Goal: Transaction & Acquisition: Subscribe to service/newsletter

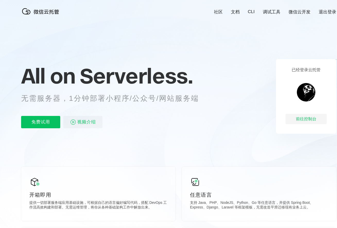
scroll to position [5, 0]
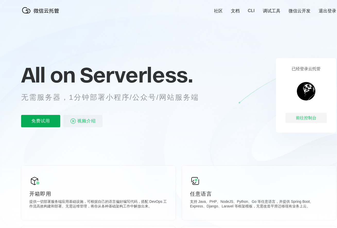
click at [39, 122] on p "免费试用" at bounding box center [40, 121] width 39 height 12
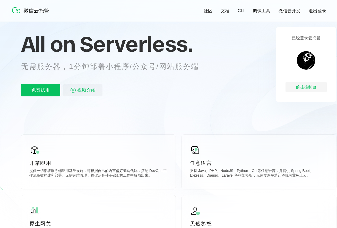
scroll to position [57, 0]
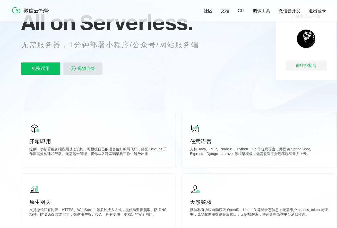
click at [93, 72] on span "视频介绍" at bounding box center [86, 69] width 19 height 12
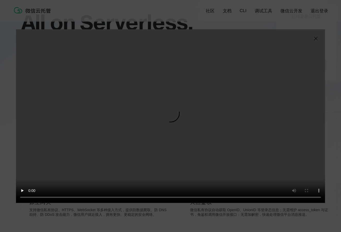
click at [134, 196] on video "抱歉，您的浏览器暂不支持播放此视频" at bounding box center [170, 116] width 309 height 174
click at [141, 197] on video "抱歉，您的浏览器暂不支持播放此视频" at bounding box center [170, 116] width 309 height 174
click at [151, 198] on video "抱歉，您的浏览器暂不支持播放此视频" at bounding box center [170, 116] width 309 height 174
click at [157, 198] on video "抱歉，您的浏览器暂不支持播放此视频" at bounding box center [170, 116] width 309 height 174
click at [168, 198] on video "抱歉，您的浏览器暂不支持播放此视频" at bounding box center [170, 116] width 309 height 174
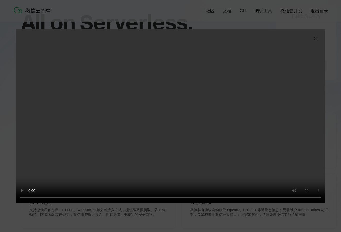
click at [175, 197] on video "抱歉，您的浏览器暂不支持播放此视频" at bounding box center [170, 116] width 309 height 174
click at [314, 38] on img at bounding box center [316, 39] width 6 height 6
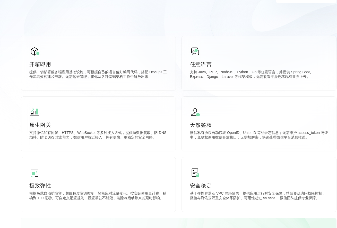
scroll to position [0, 0]
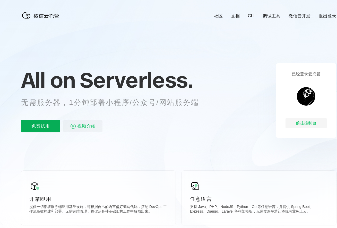
click at [49, 120] on p "免费试用" at bounding box center [40, 126] width 39 height 12
